Goal: Entertainment & Leisure: Consume media (video, audio)

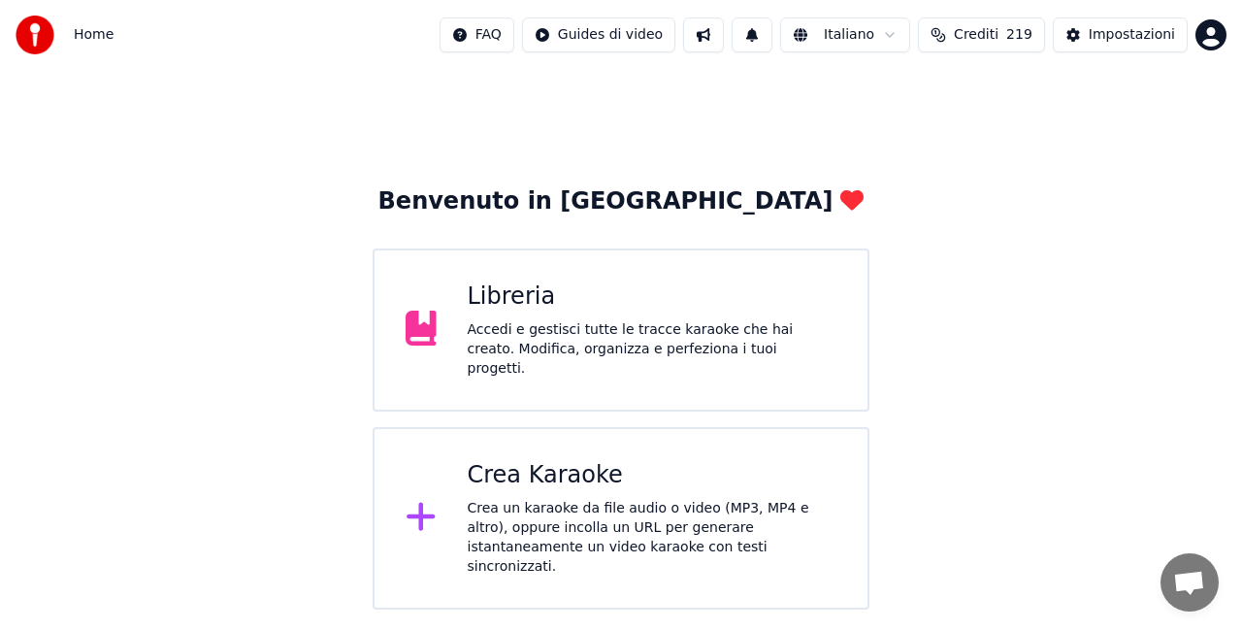
click at [742, 336] on div "Accedi e gestisci tutte le tracce karaoke che hai creato. Modifica, organizza e…" at bounding box center [653, 349] width 370 height 58
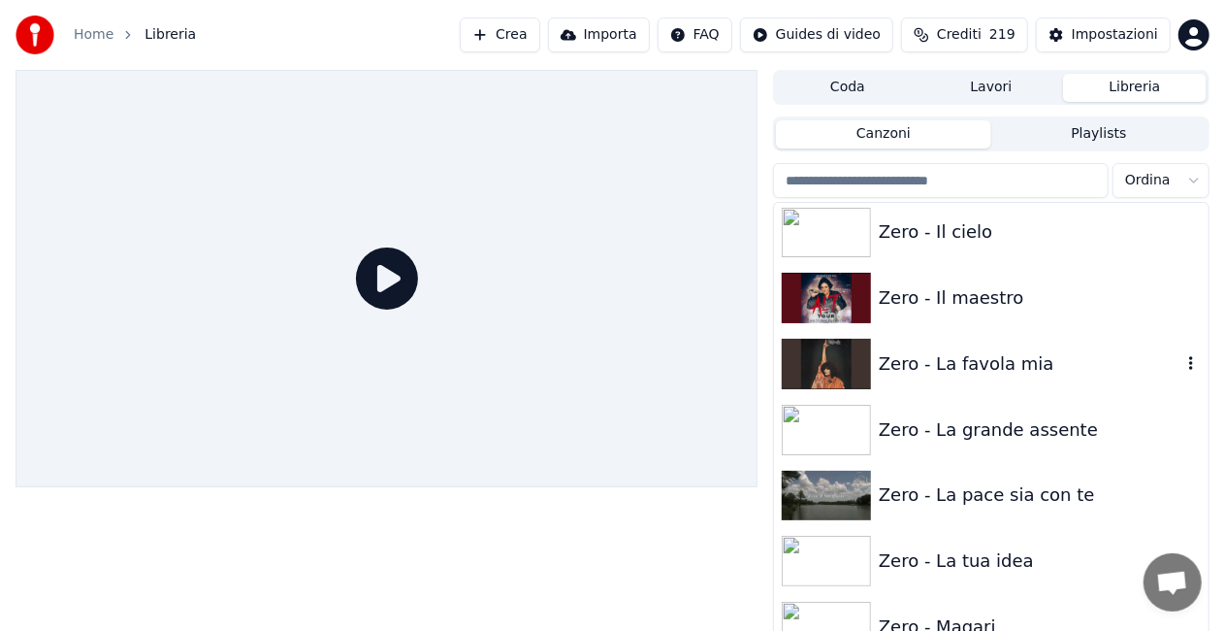
scroll to position [27084, 0]
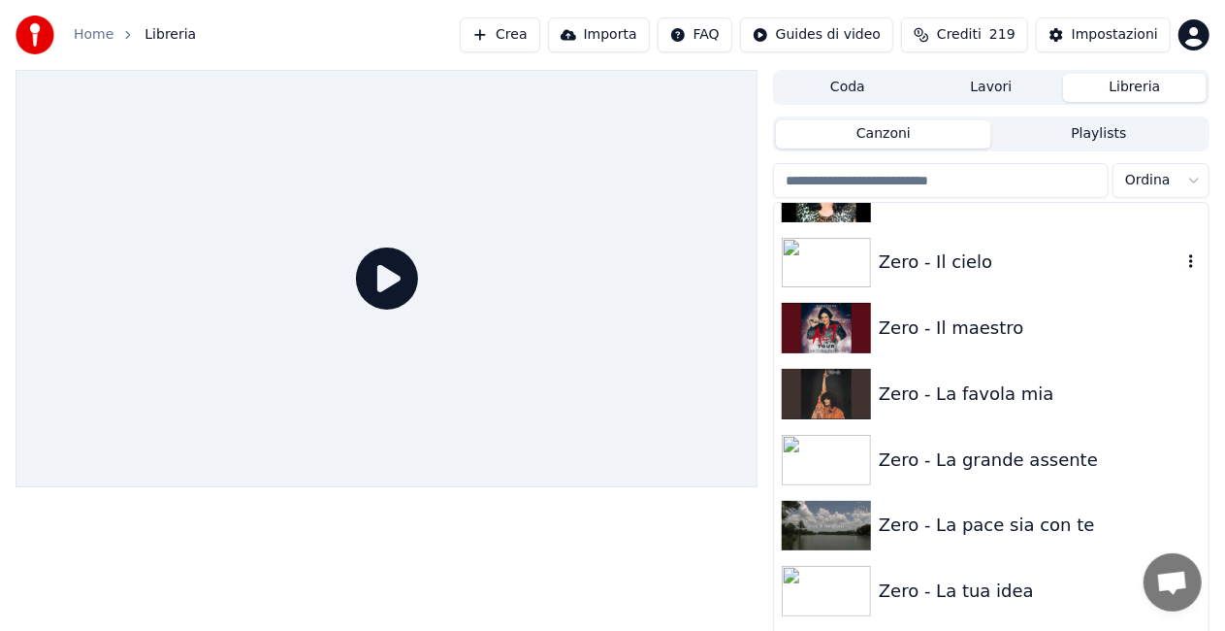
click at [976, 249] on div "Zero - Il cielo" at bounding box center [1030, 261] width 303 height 27
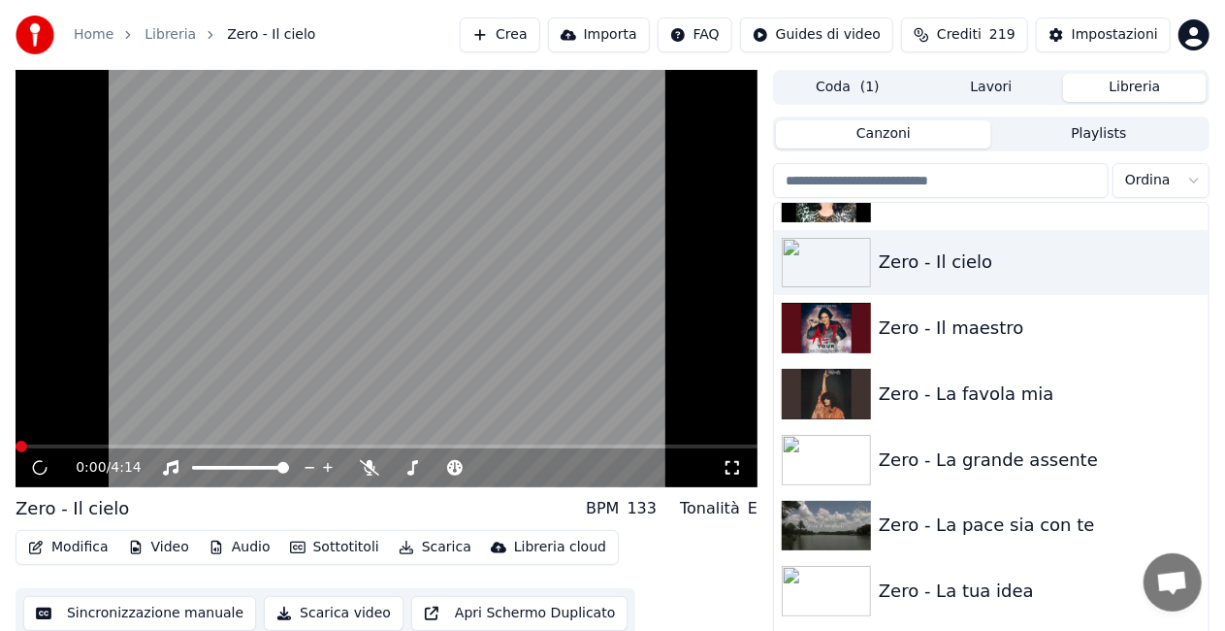
click at [740, 471] on icon at bounding box center [732, 468] width 19 height 16
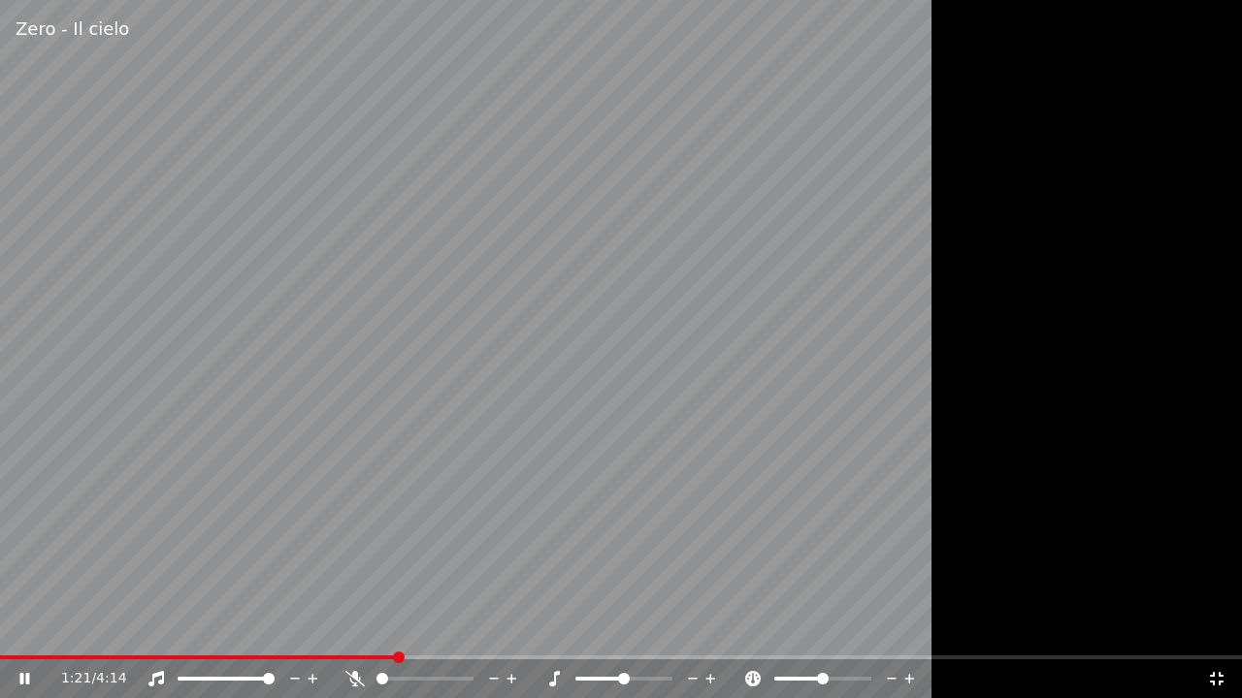
drag, startPoint x: 215, startPoint y: 462, endPoint x: 228, endPoint y: 455, distance: 14.3
click at [228, 455] on video at bounding box center [621, 349] width 1242 height 698
click at [1215, 630] on icon at bounding box center [1216, 679] width 19 height 16
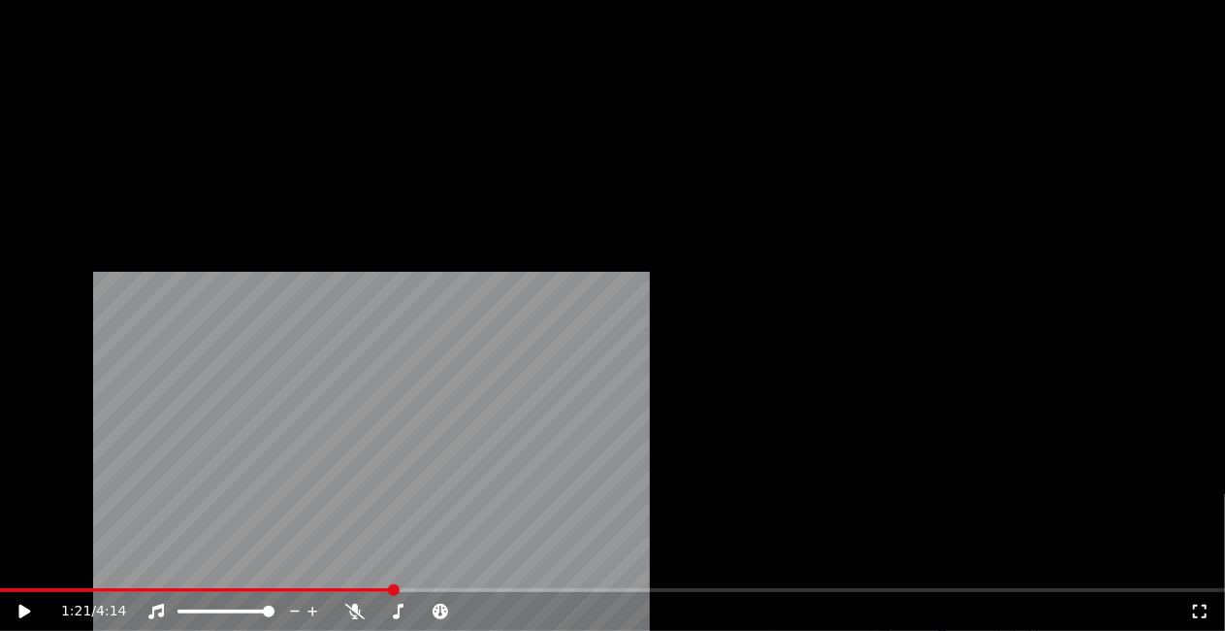
scroll to position [27569, 0]
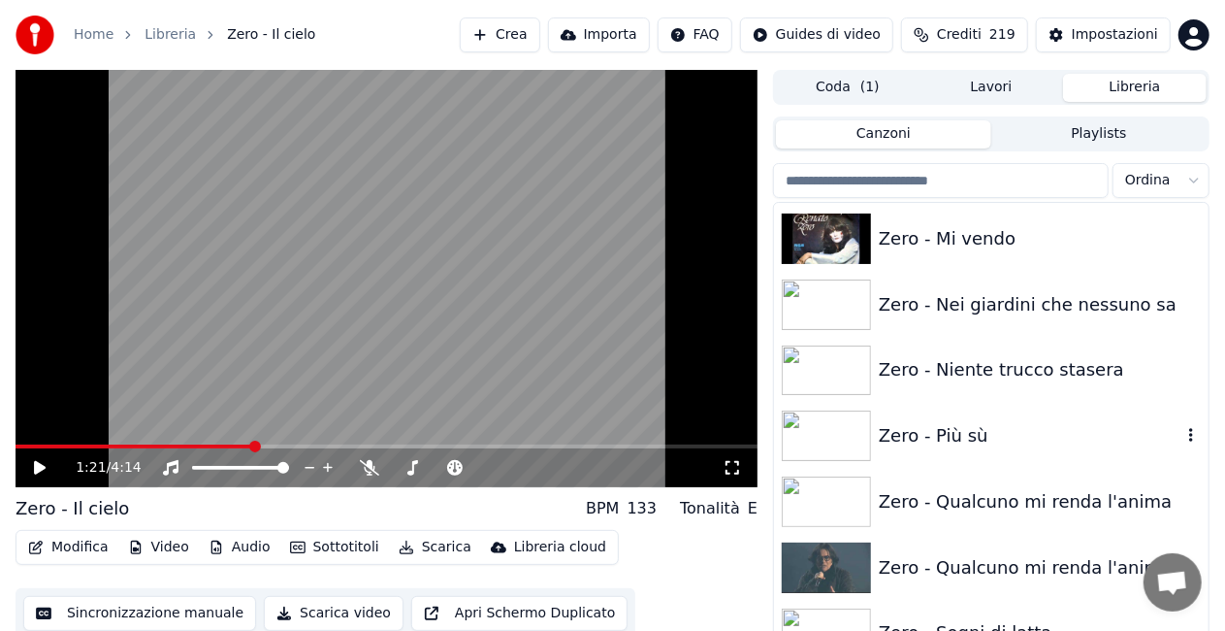
click at [1012, 421] on div "Zero - Più sù" at bounding box center [991, 436] width 435 height 66
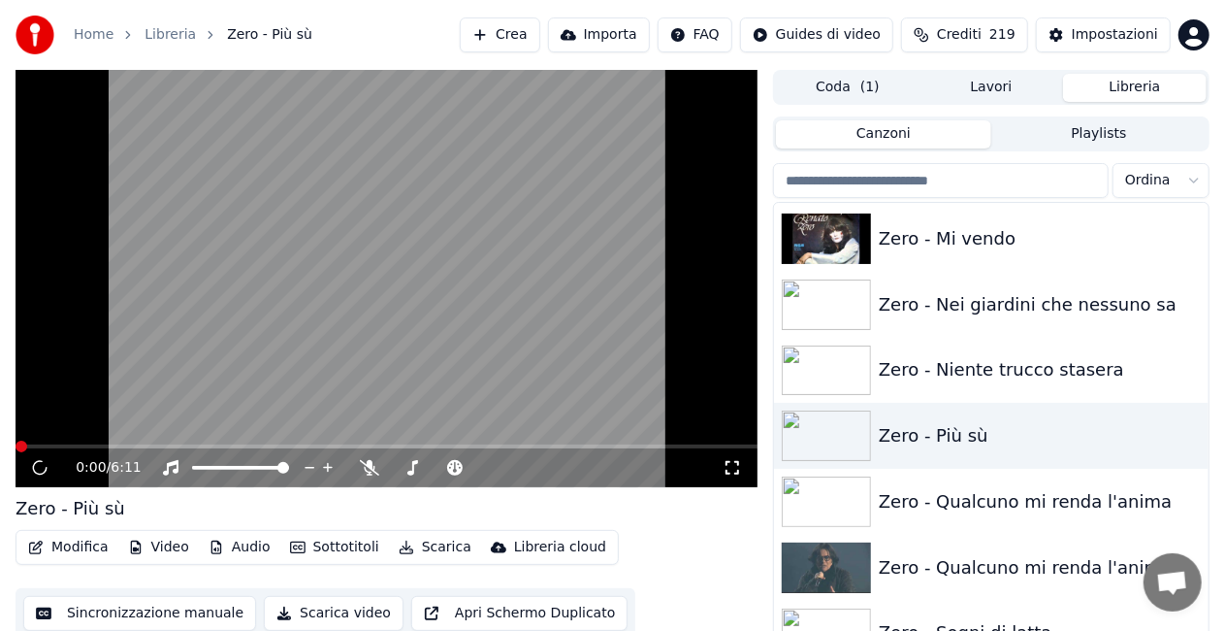
click at [738, 470] on icon at bounding box center [733, 468] width 14 height 14
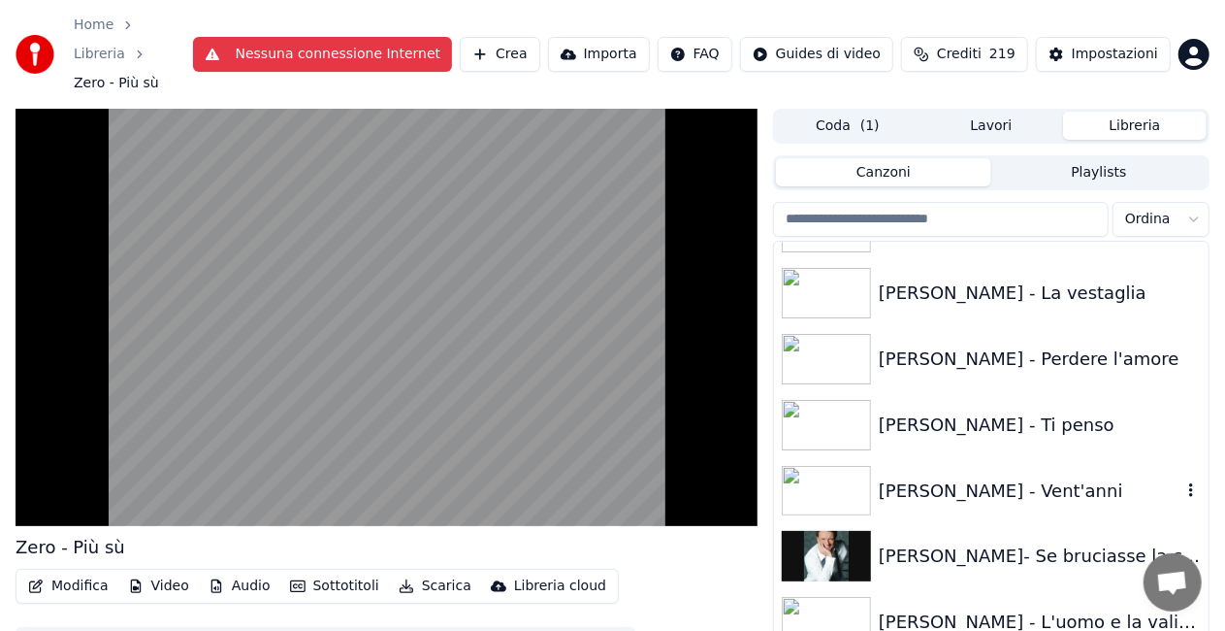
scroll to position [19906, 0]
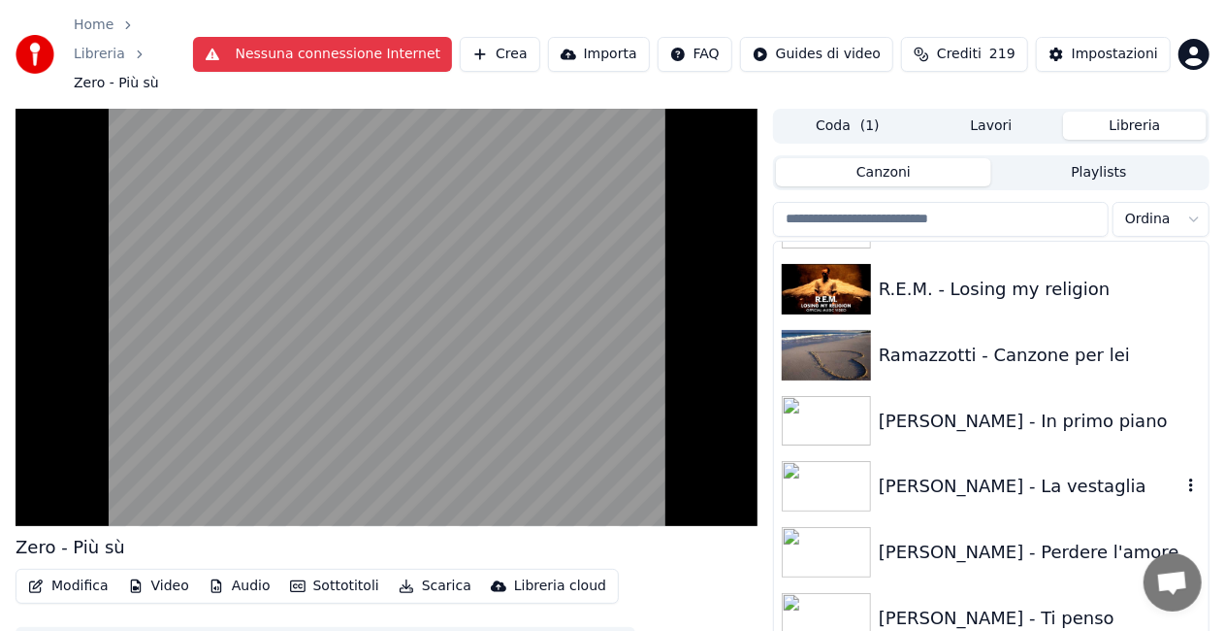
click at [1024, 474] on div "[PERSON_NAME] - La vestaglia" at bounding box center [991, 486] width 435 height 66
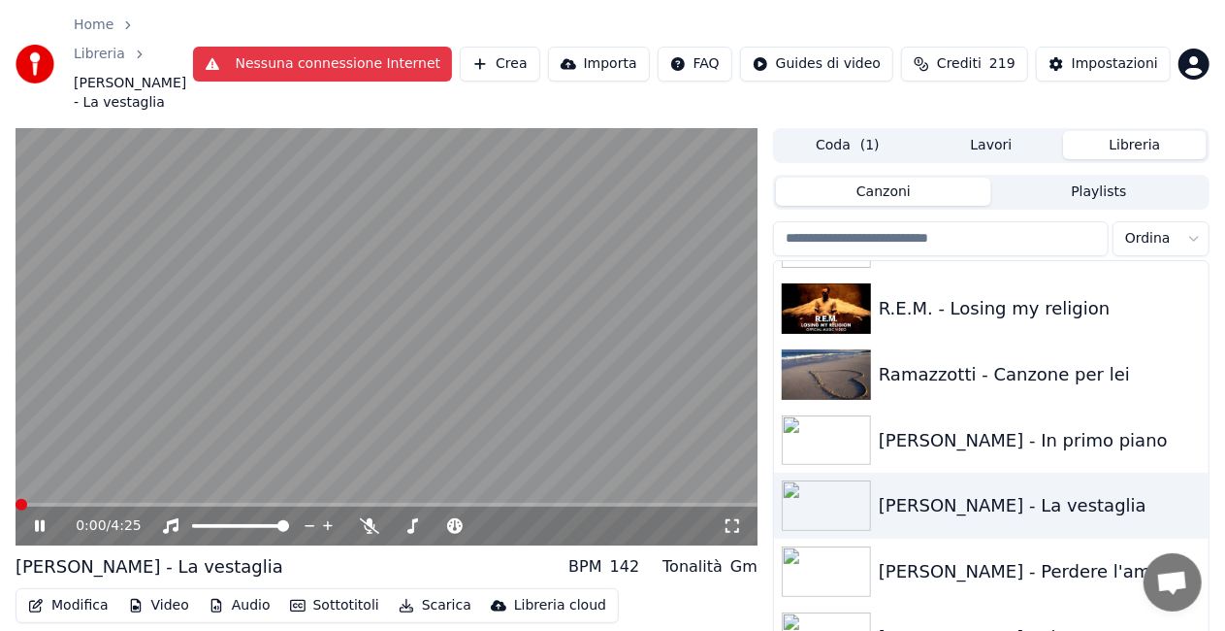
click at [731, 518] on icon at bounding box center [732, 526] width 19 height 16
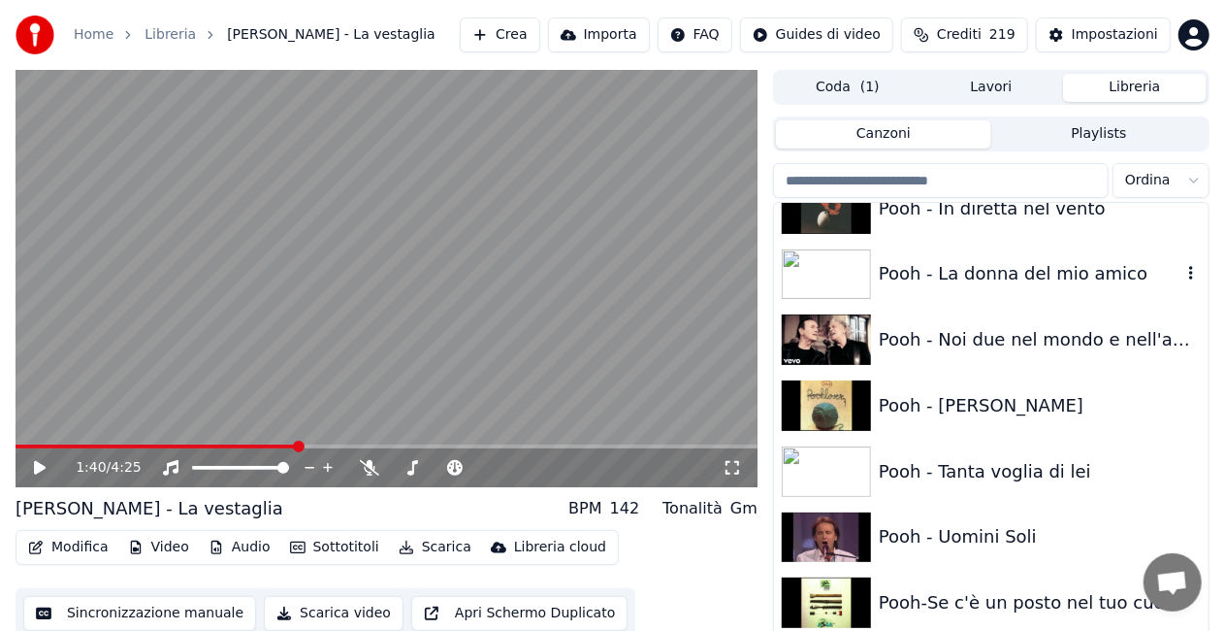
scroll to position [19033, 0]
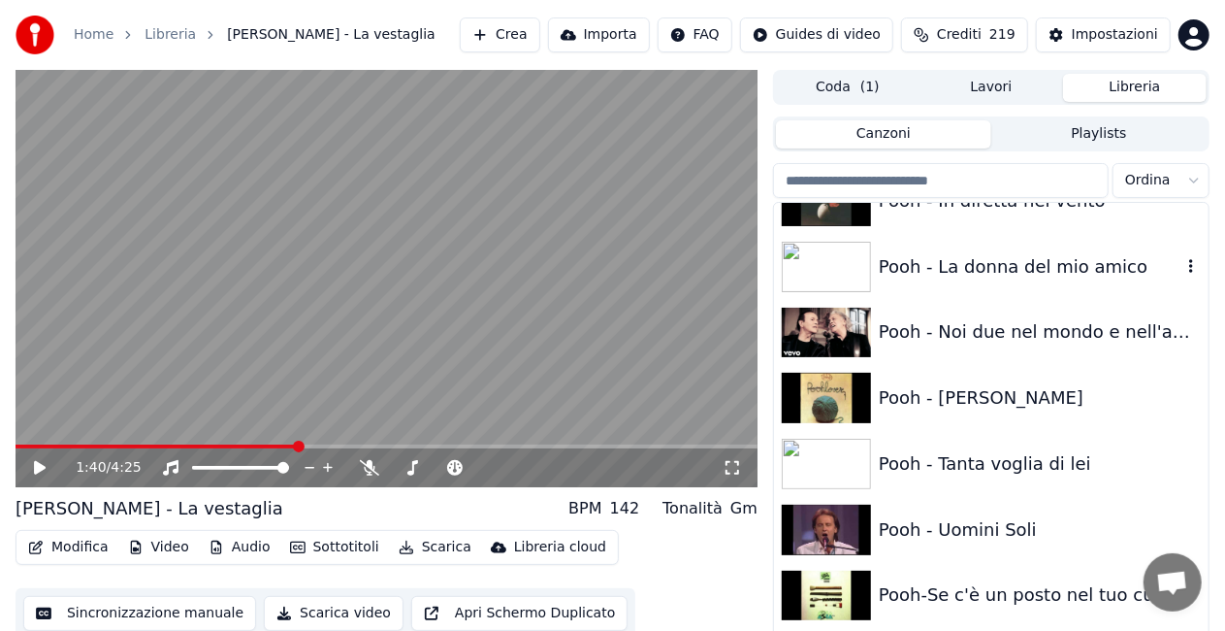
click at [973, 272] on div "Pooh - La donna del mio amico" at bounding box center [1030, 266] width 303 height 27
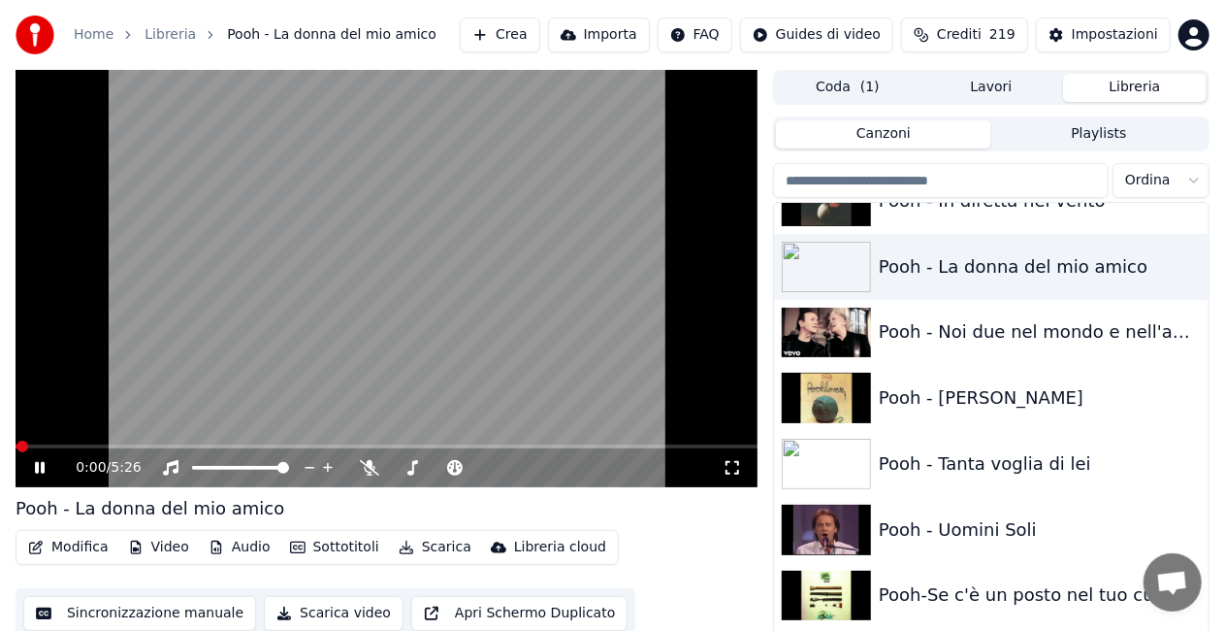
click at [739, 468] on icon at bounding box center [732, 468] width 19 height 16
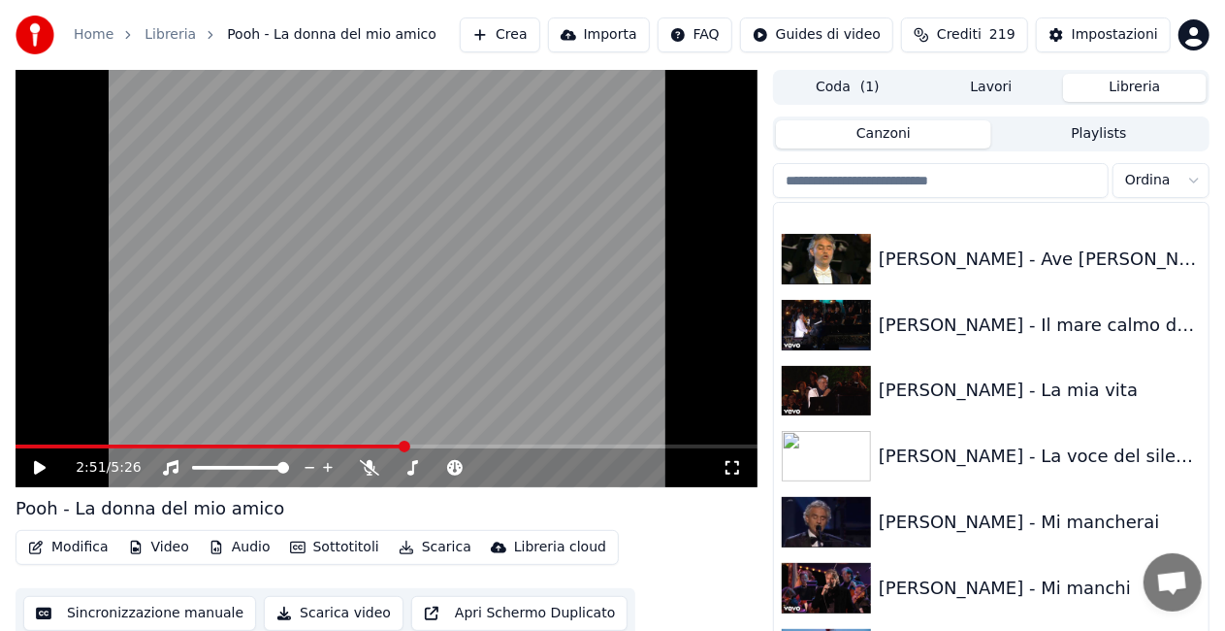
scroll to position [2953, 0]
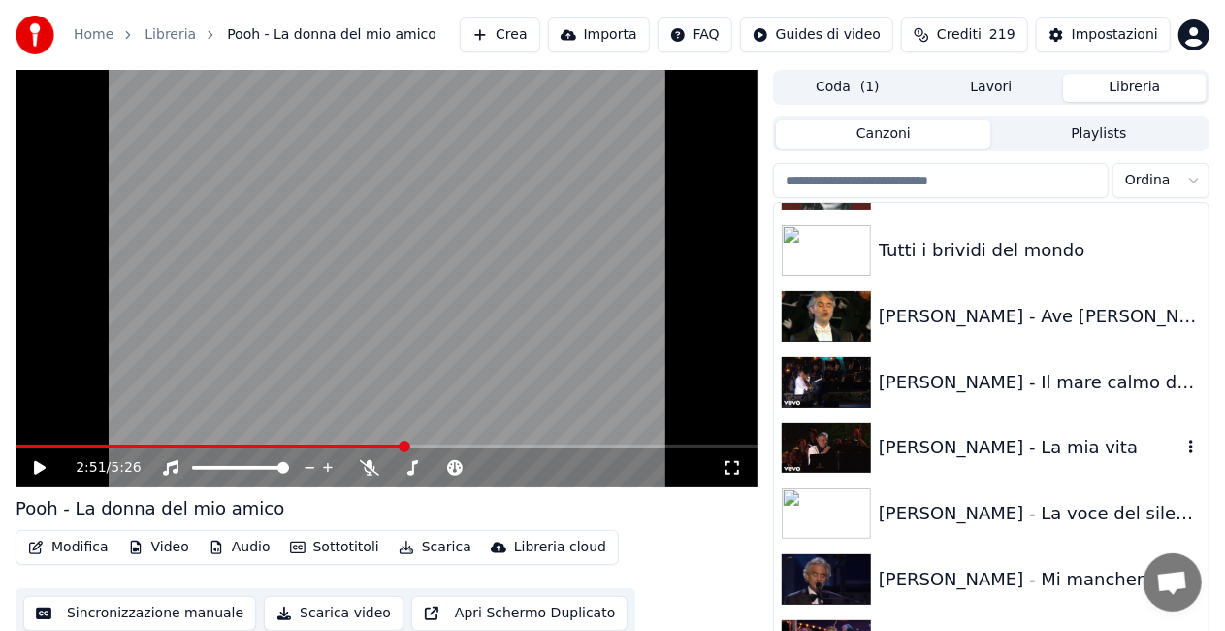
click at [988, 461] on div "[PERSON_NAME] - La mia vita" at bounding box center [991, 448] width 435 height 66
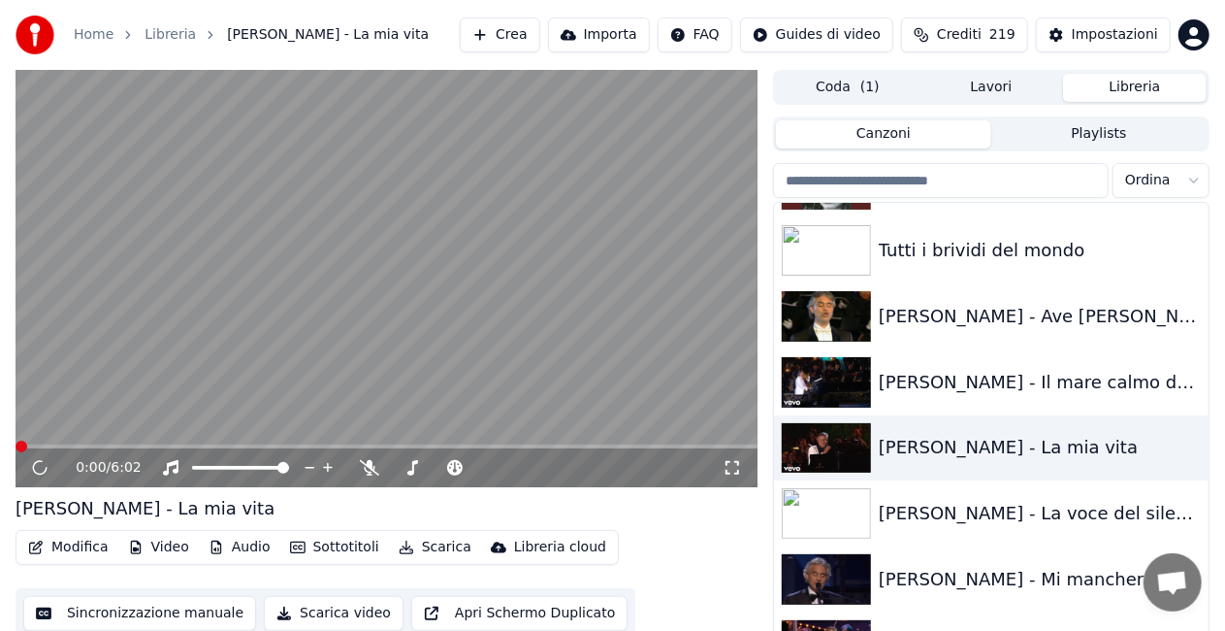
click at [738, 471] on icon at bounding box center [733, 468] width 14 height 14
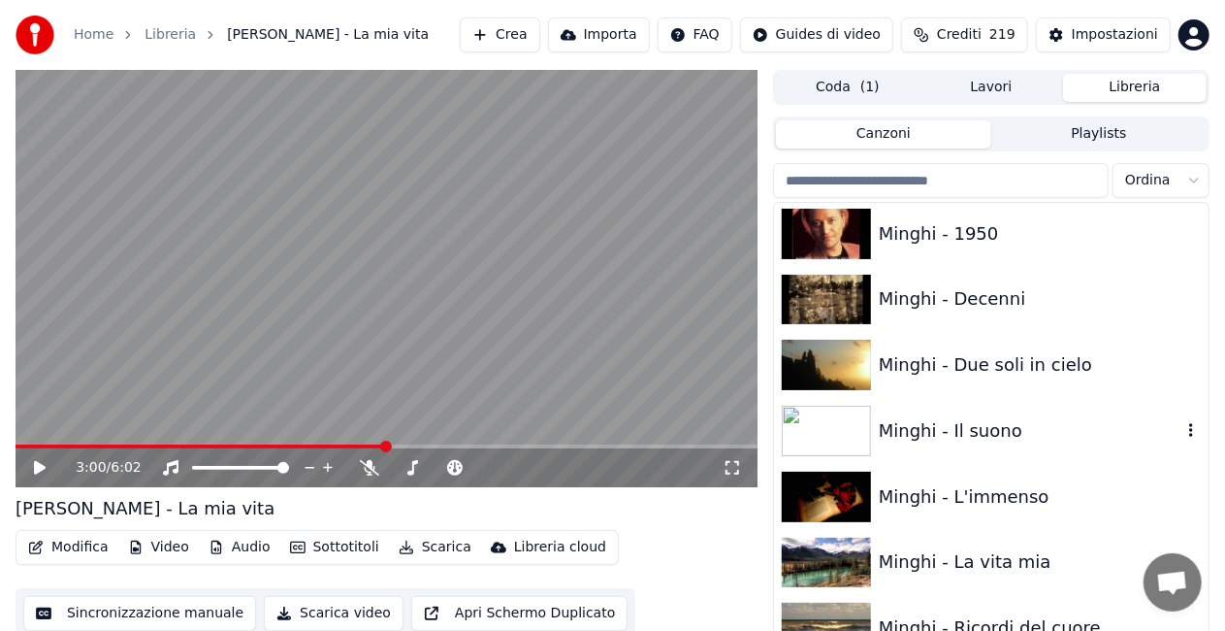
scroll to position [15447, 0]
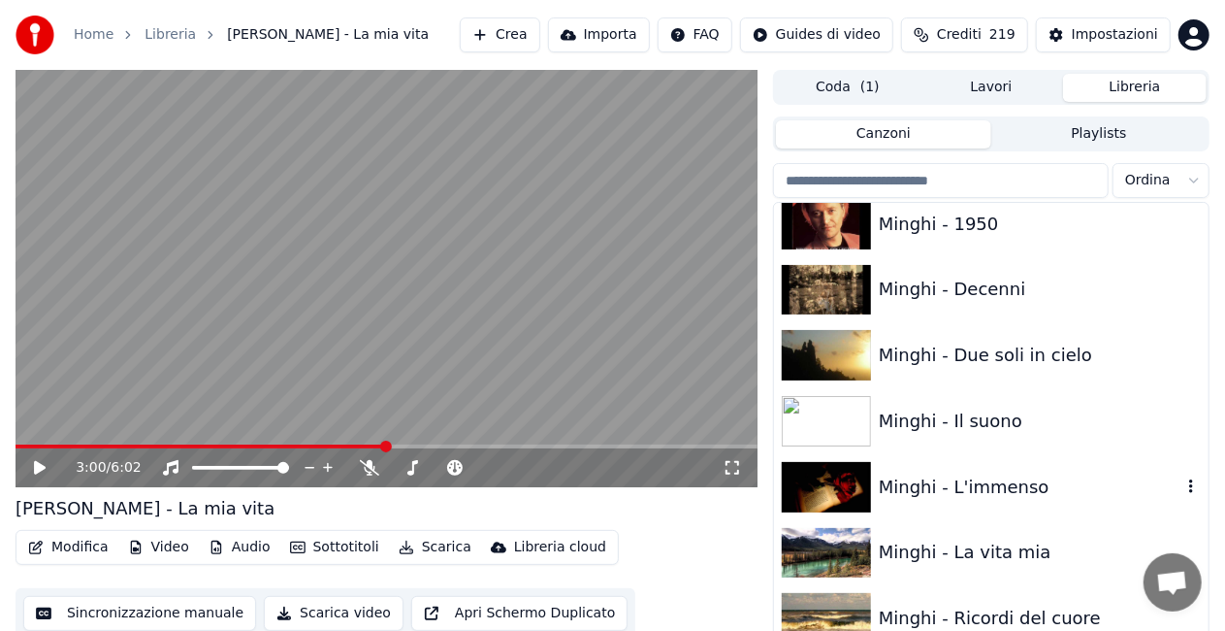
click at [1038, 470] on div "Minghi - L'immenso" at bounding box center [991, 487] width 435 height 66
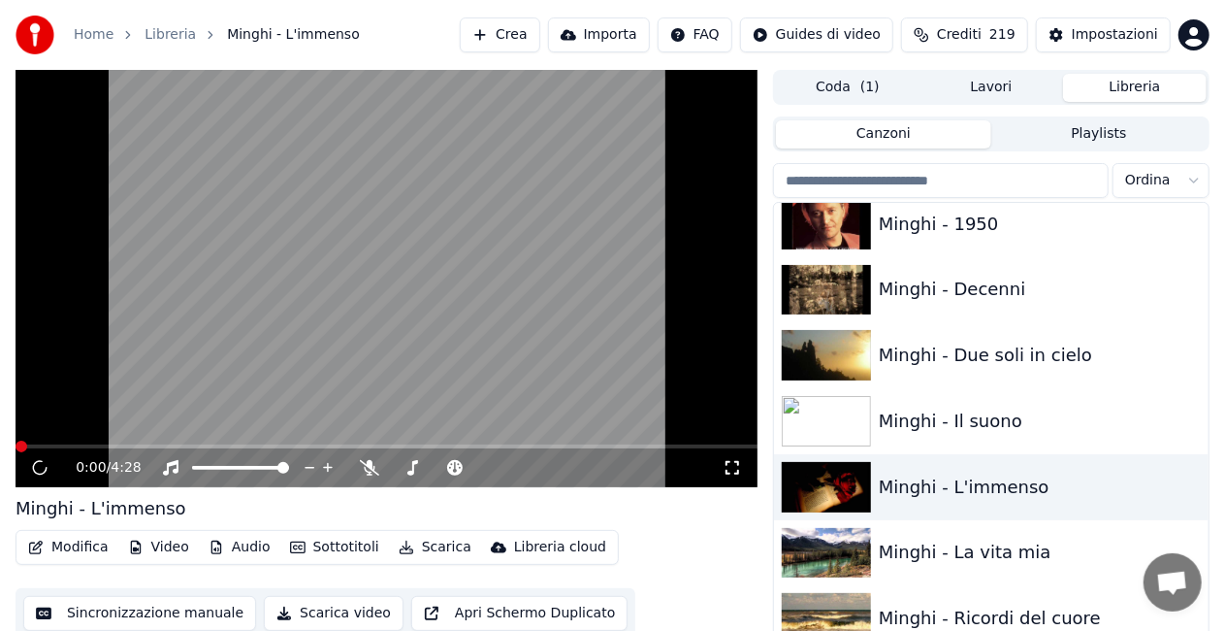
click at [726, 466] on icon at bounding box center [732, 468] width 19 height 16
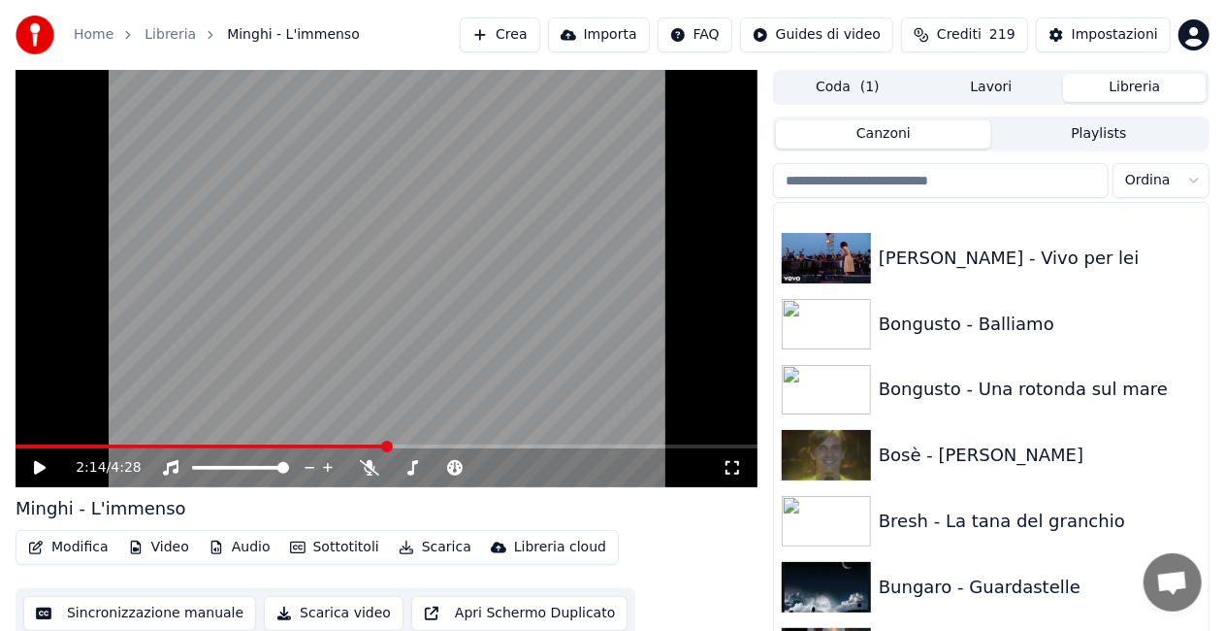
scroll to position [3683, 0]
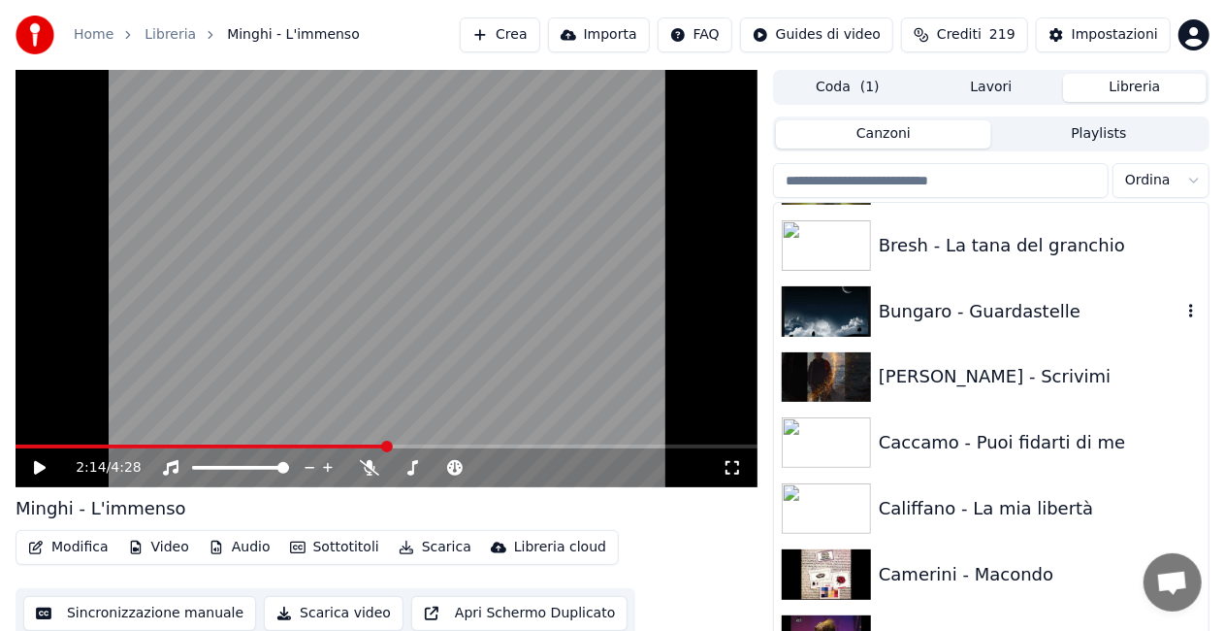
drag, startPoint x: 997, startPoint y: 329, endPoint x: 997, endPoint y: 314, distance: 14.6
click at [997, 314] on div "Bungaro - Guardastelle" at bounding box center [991, 311] width 435 height 66
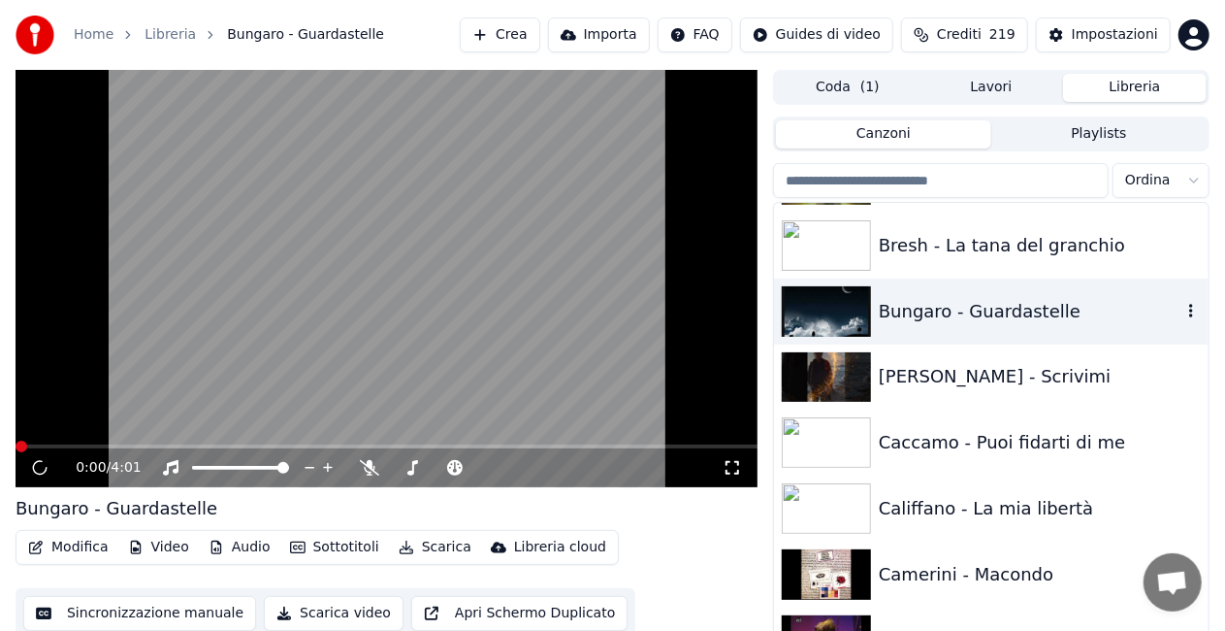
click at [997, 314] on div "Bungaro - Guardastelle" at bounding box center [1030, 311] width 303 height 27
click at [729, 470] on icon at bounding box center [732, 468] width 19 height 16
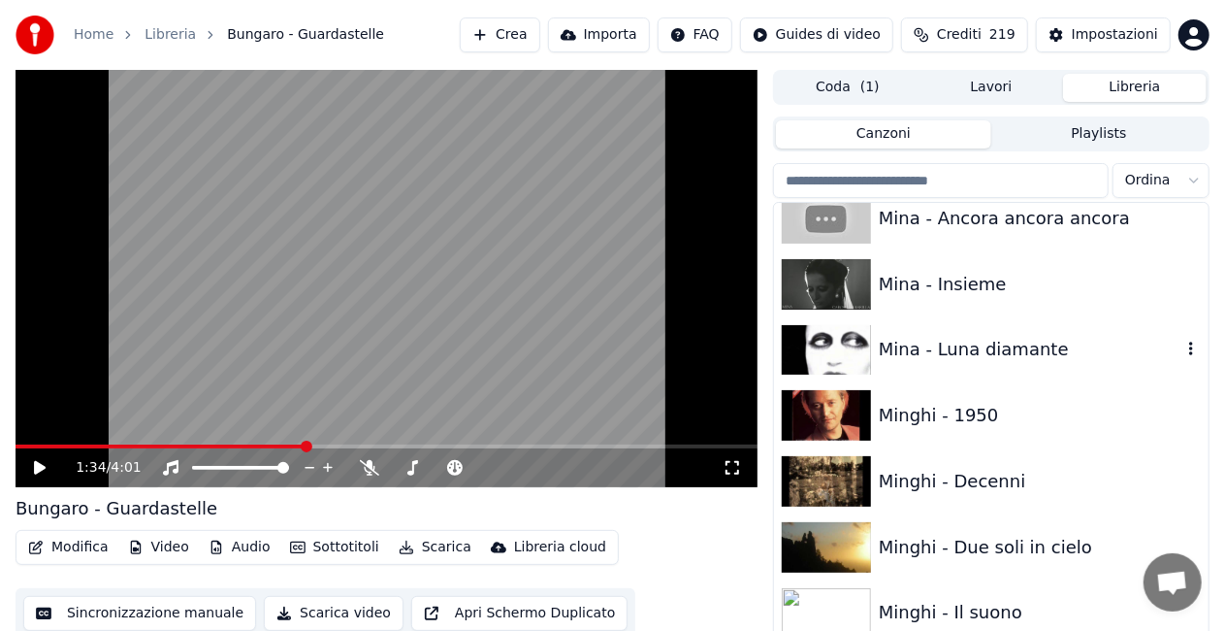
scroll to position [15255, 0]
click at [1001, 364] on div "Mina - Luna diamante" at bounding box center [991, 349] width 435 height 66
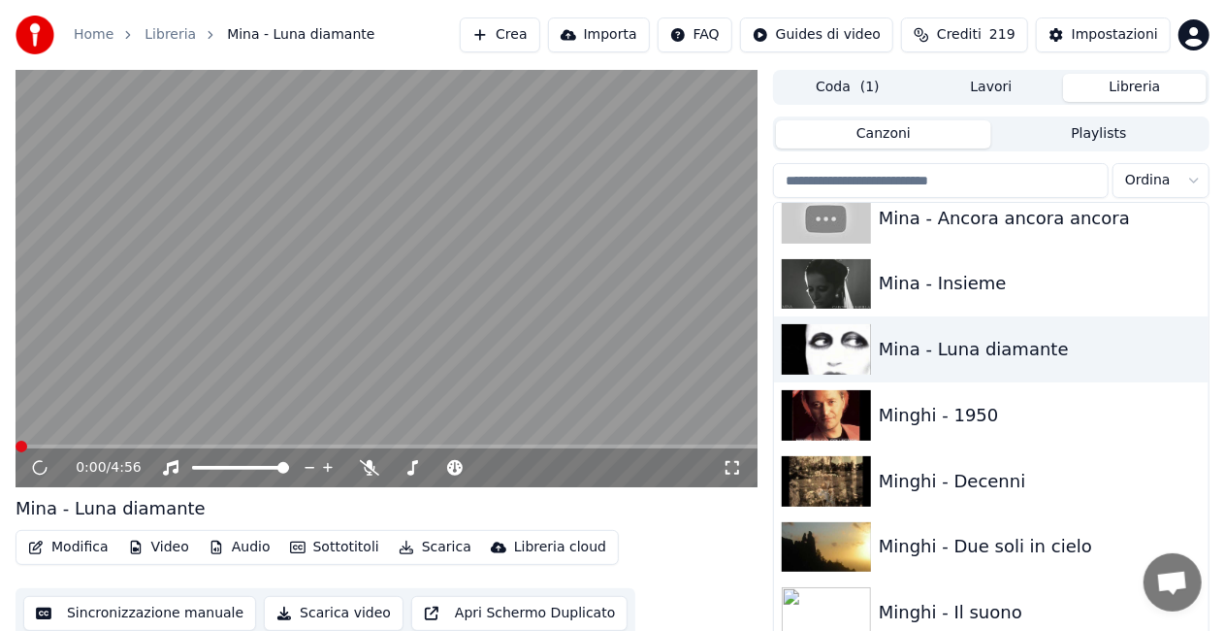
click at [738, 462] on icon at bounding box center [733, 468] width 14 height 14
